Goal: Check status: Check status

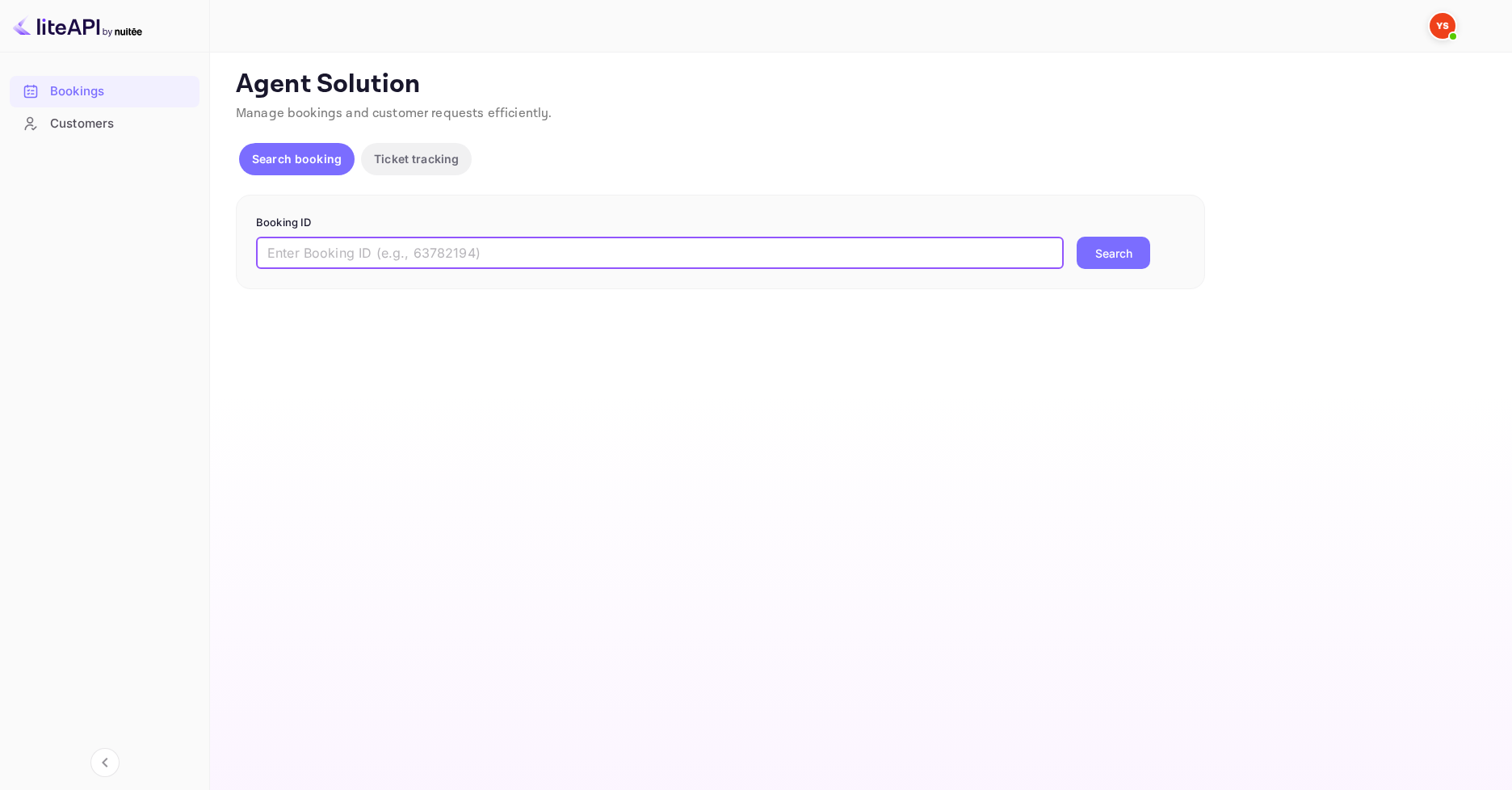
click at [466, 243] on input "text" at bounding box center [660, 253] width 808 height 32
paste input "8605383"
type input "8605383"
click at [1098, 256] on button "Search" at bounding box center [1113, 253] width 74 height 32
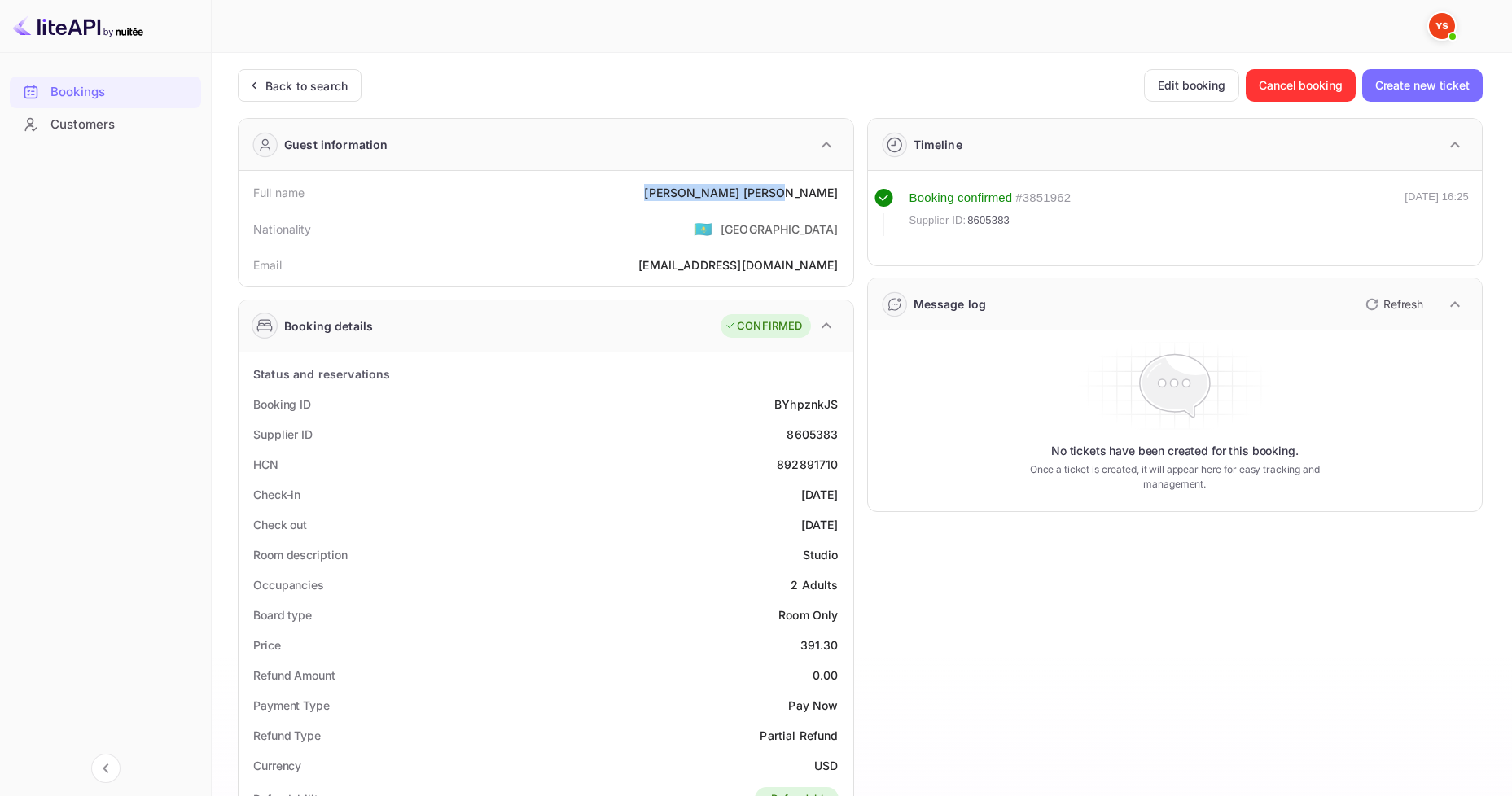
drag, startPoint x: 718, startPoint y: 203, endPoint x: 837, endPoint y: 203, distance: 119.0
click at [837, 203] on div "Full name [PERSON_NAME]" at bounding box center [546, 192] width 602 height 30
copy div "[PERSON_NAME]"
drag, startPoint x: 793, startPoint y: 642, endPoint x: 845, endPoint y: 643, distance: 52.0
click at [845, 643] on div "Price 391.30" at bounding box center [546, 645] width 602 height 30
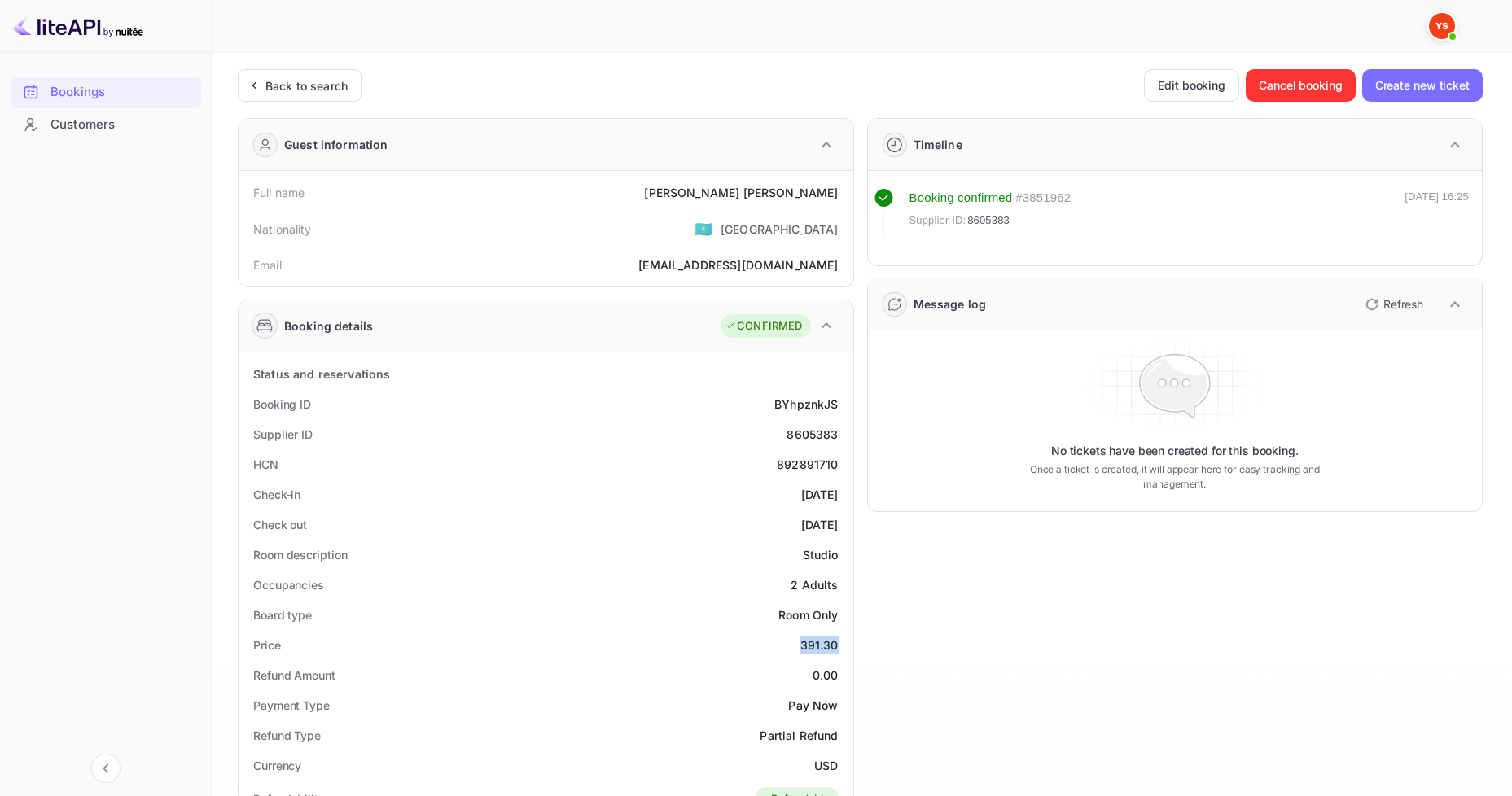
copy div "391.30"
